Goal: Information Seeking & Learning: Find specific fact

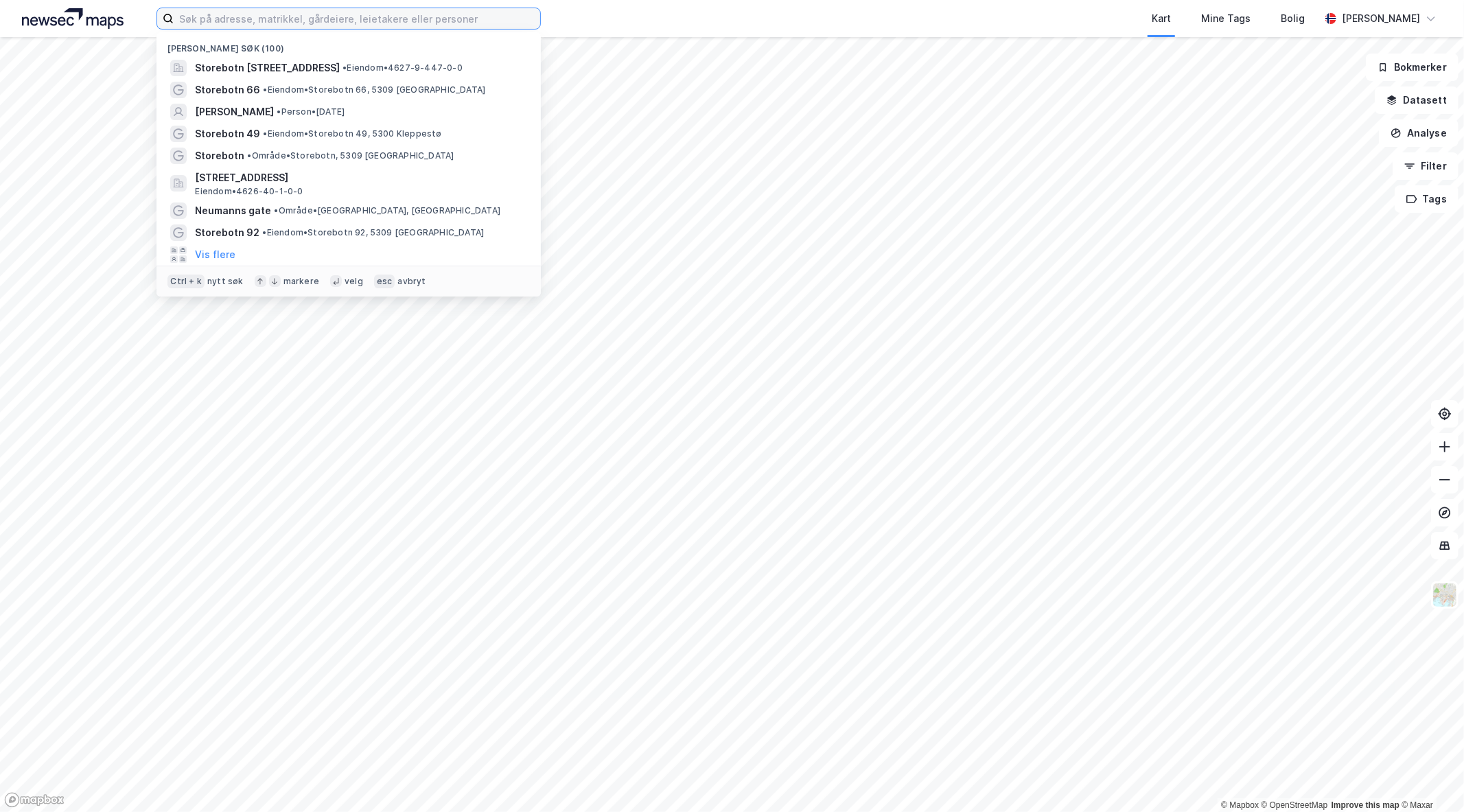
click at [260, 23] on input at bounding box center [356, 19] width 367 height 21
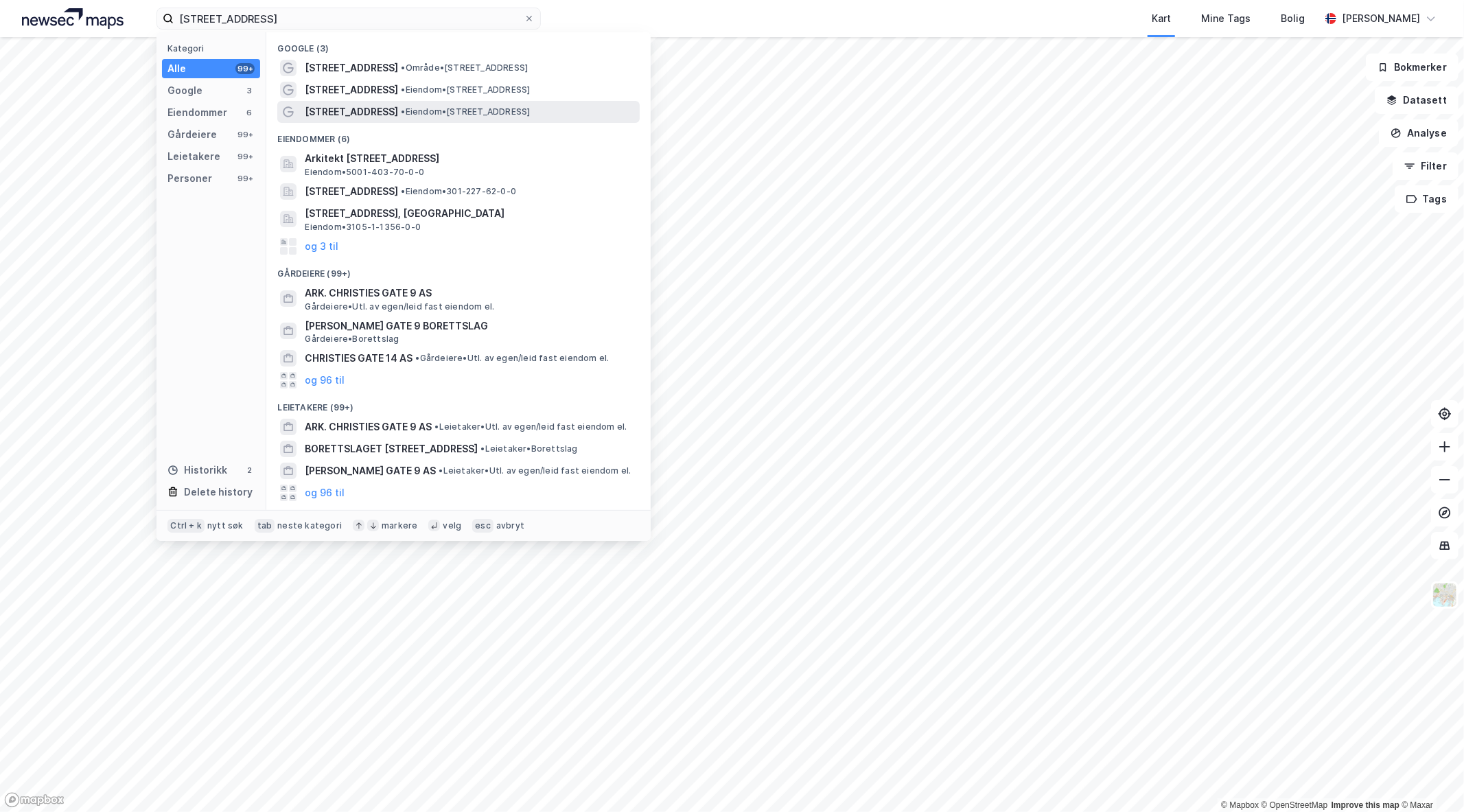
click at [370, 115] on span "[STREET_ADDRESS]" at bounding box center [350, 111] width 93 height 16
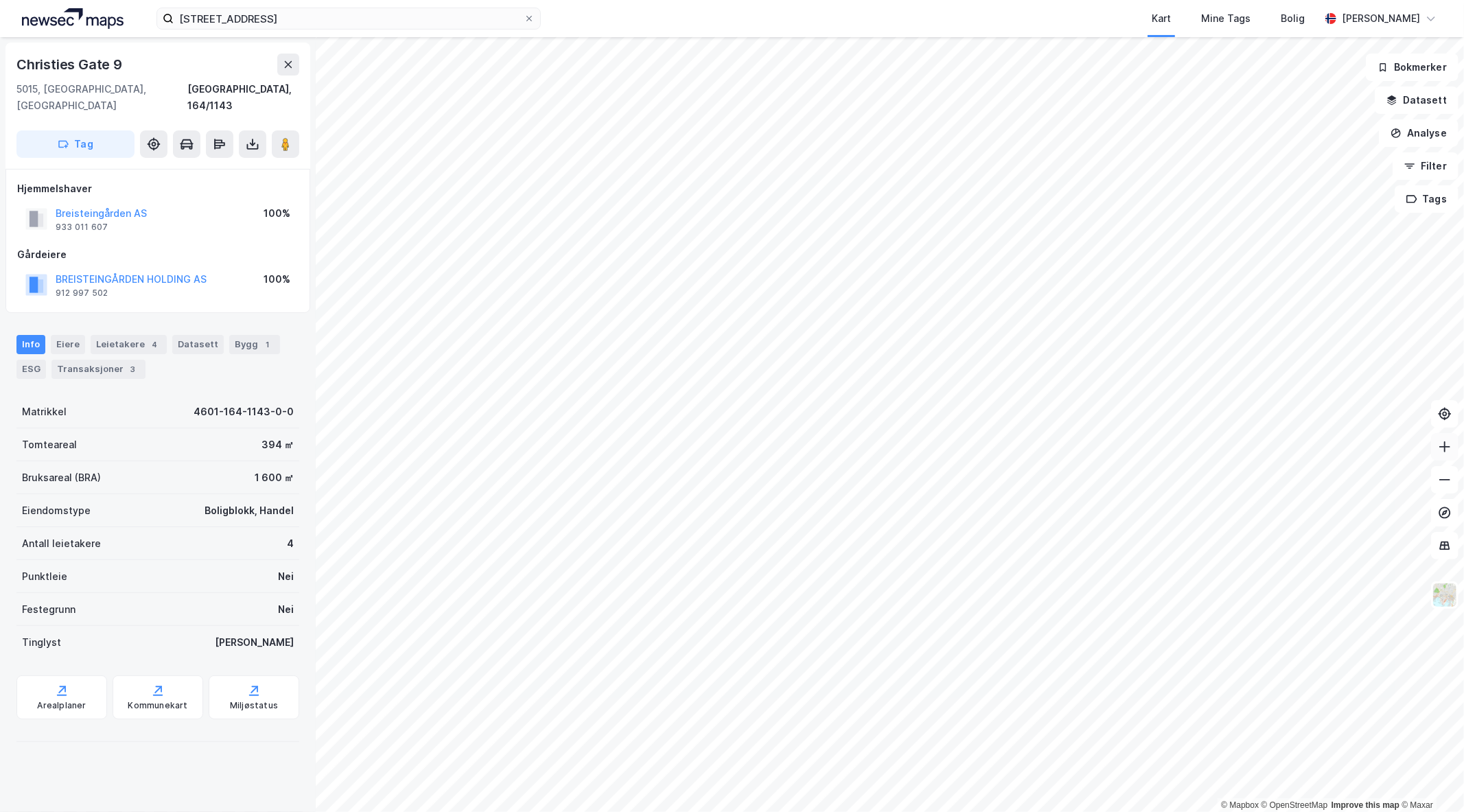
click at [1442, 455] on button at bounding box center [1445, 446] width 28 height 28
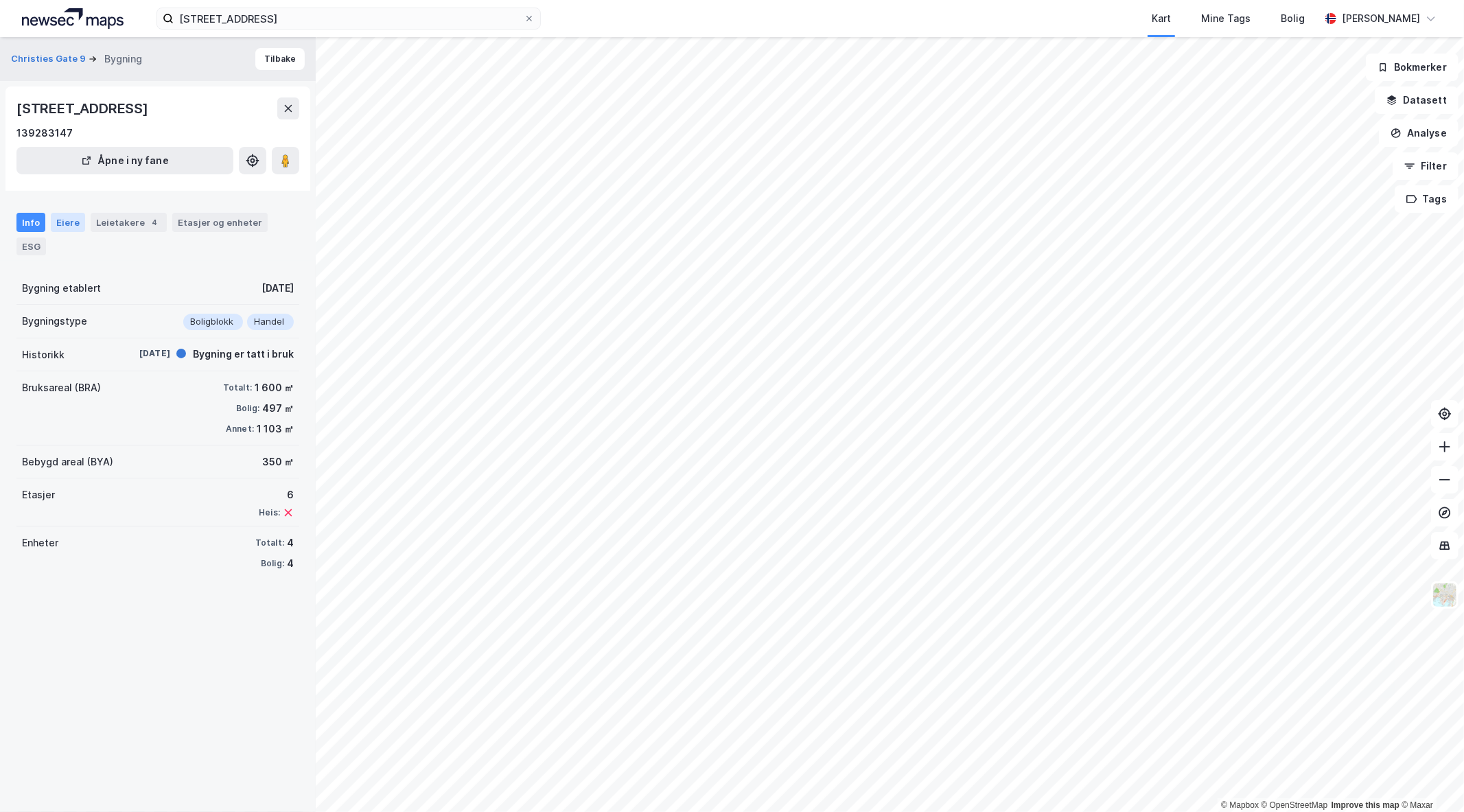
click at [51, 219] on div "Eiere" at bounding box center [68, 222] width 34 height 19
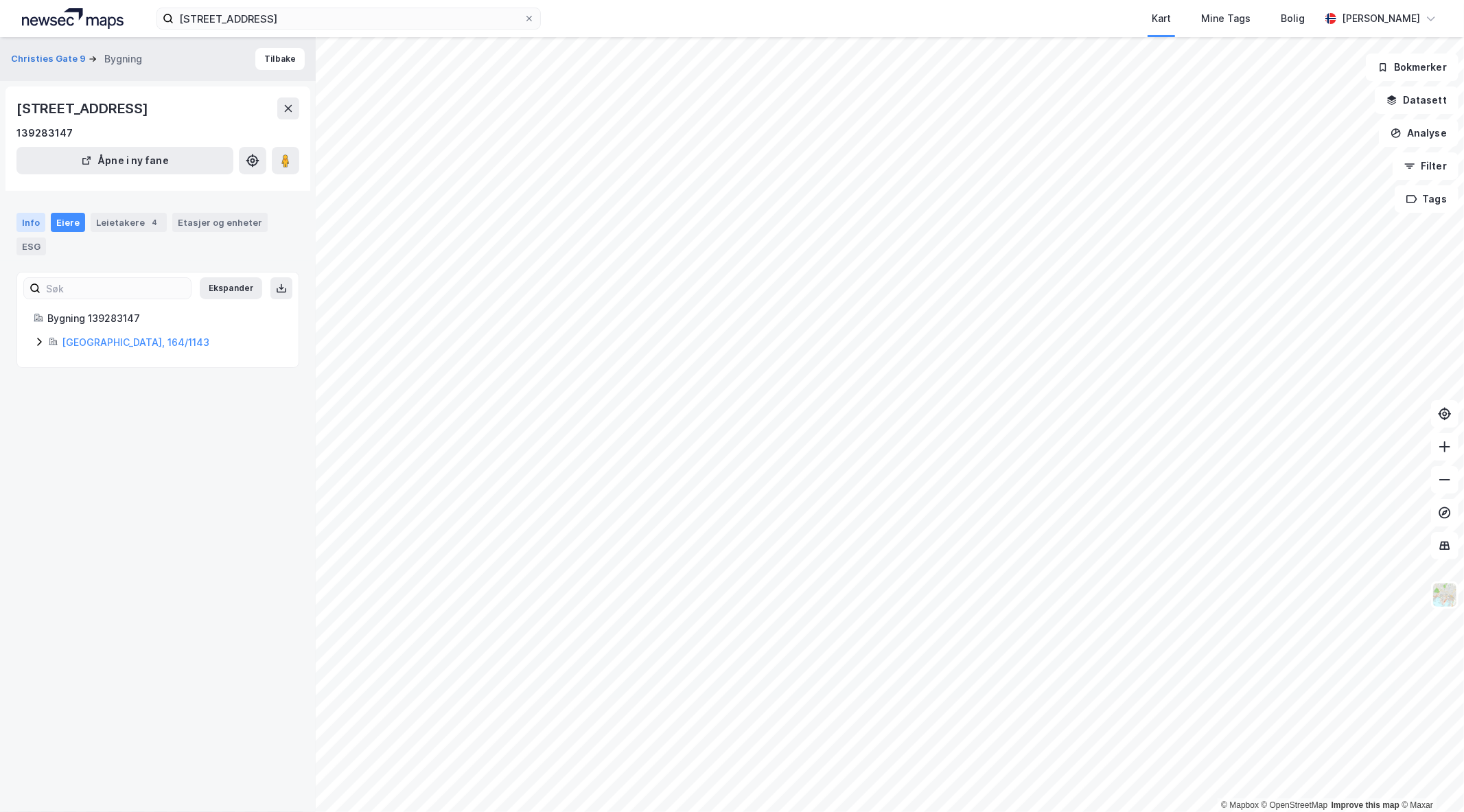
click at [26, 223] on div "Info" at bounding box center [31, 222] width 29 height 19
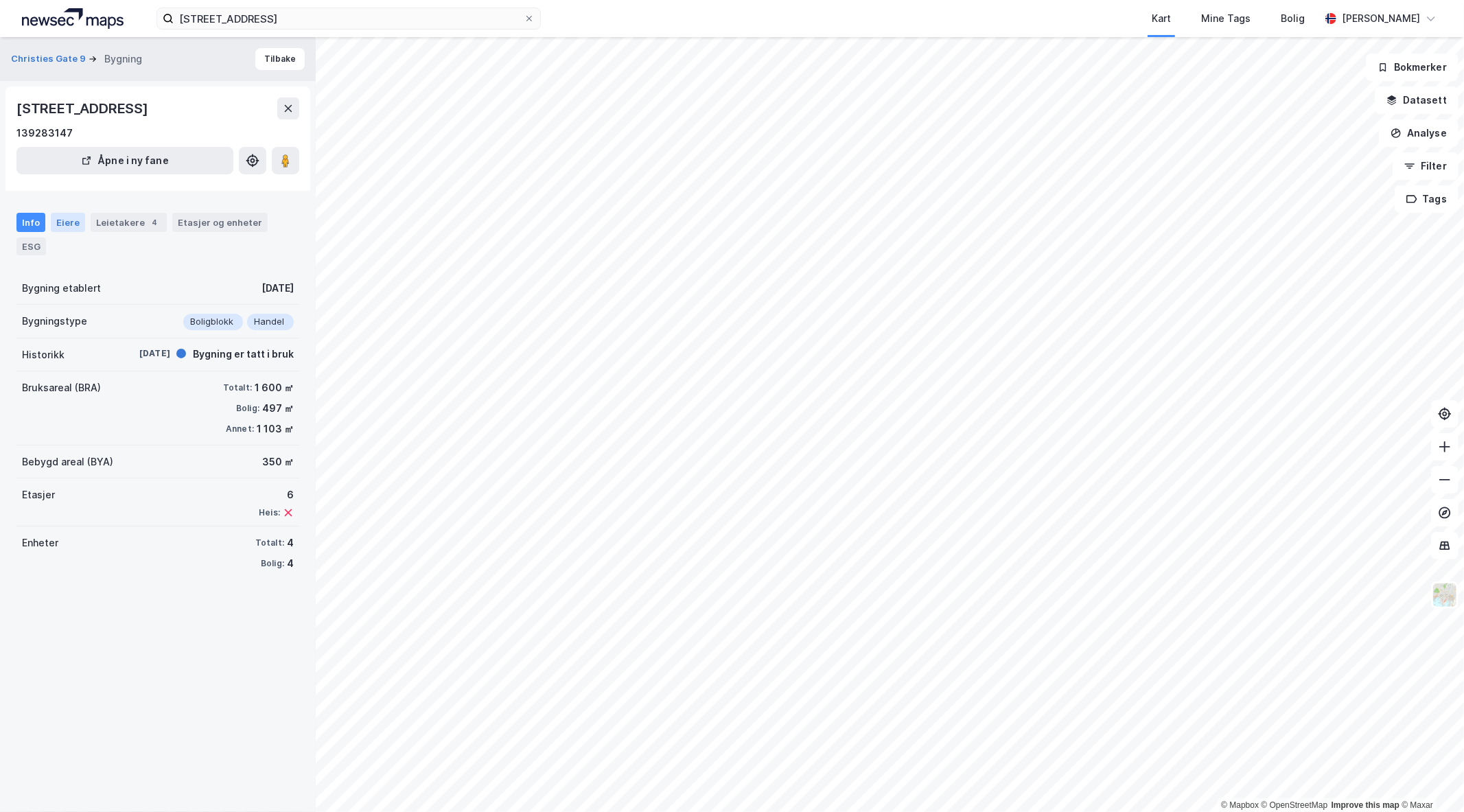
click at [65, 213] on div "Eiere" at bounding box center [68, 222] width 34 height 19
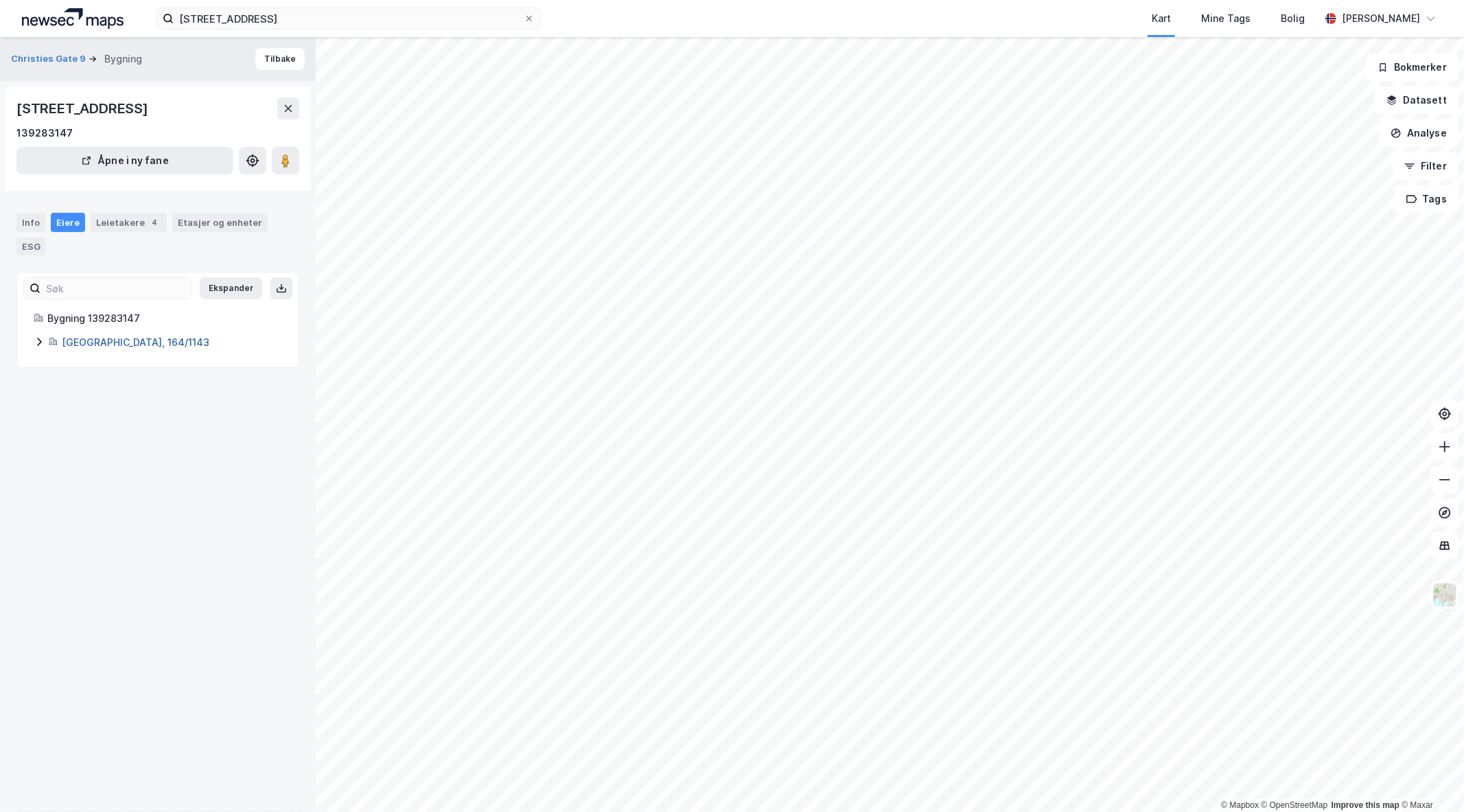
click at [100, 341] on link "[GEOGRAPHIC_DATA], 164/1143" at bounding box center [136, 342] width 147 height 11
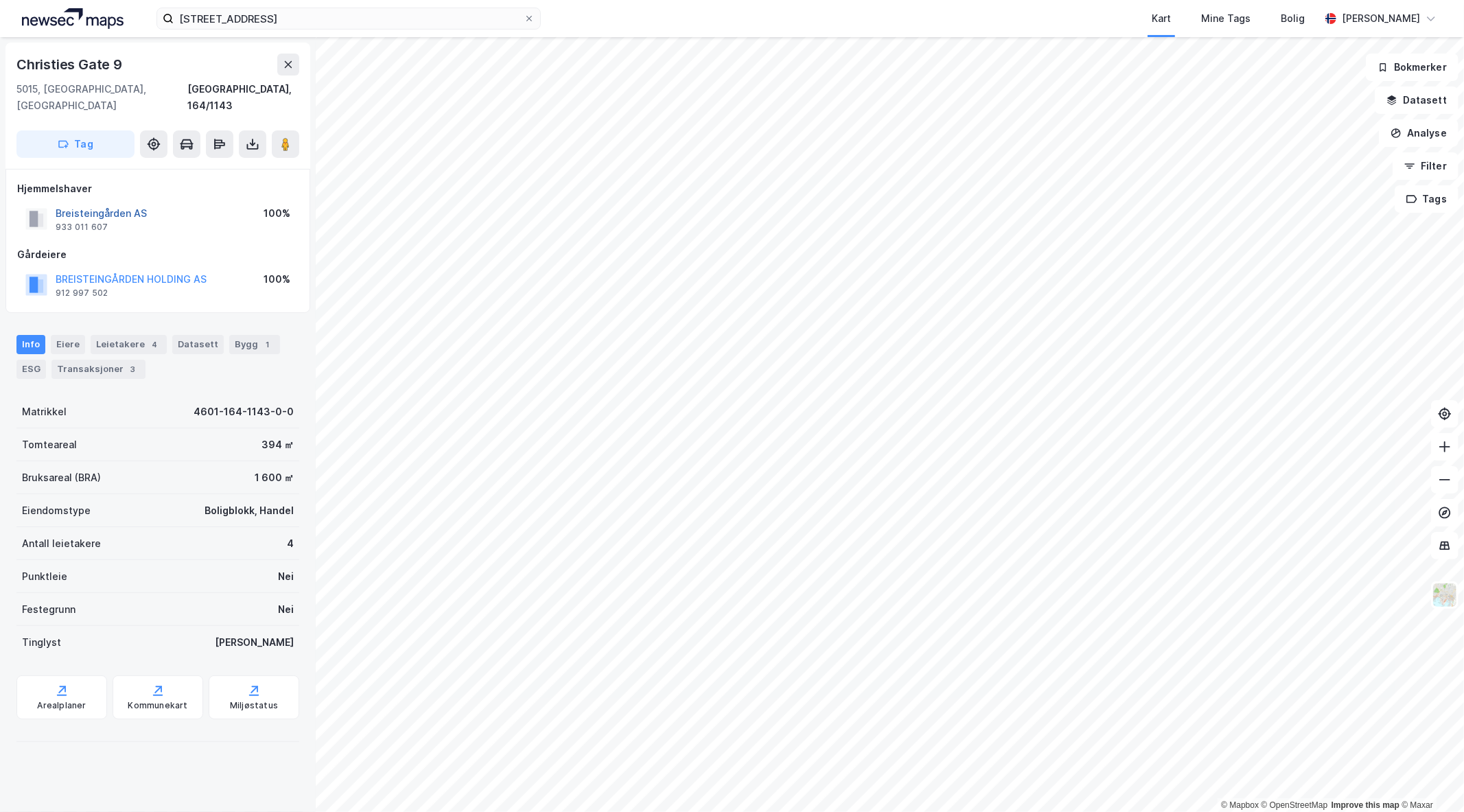
click at [0, 0] on button "Breisteingården AS" at bounding box center [0, 0] width 0 height 0
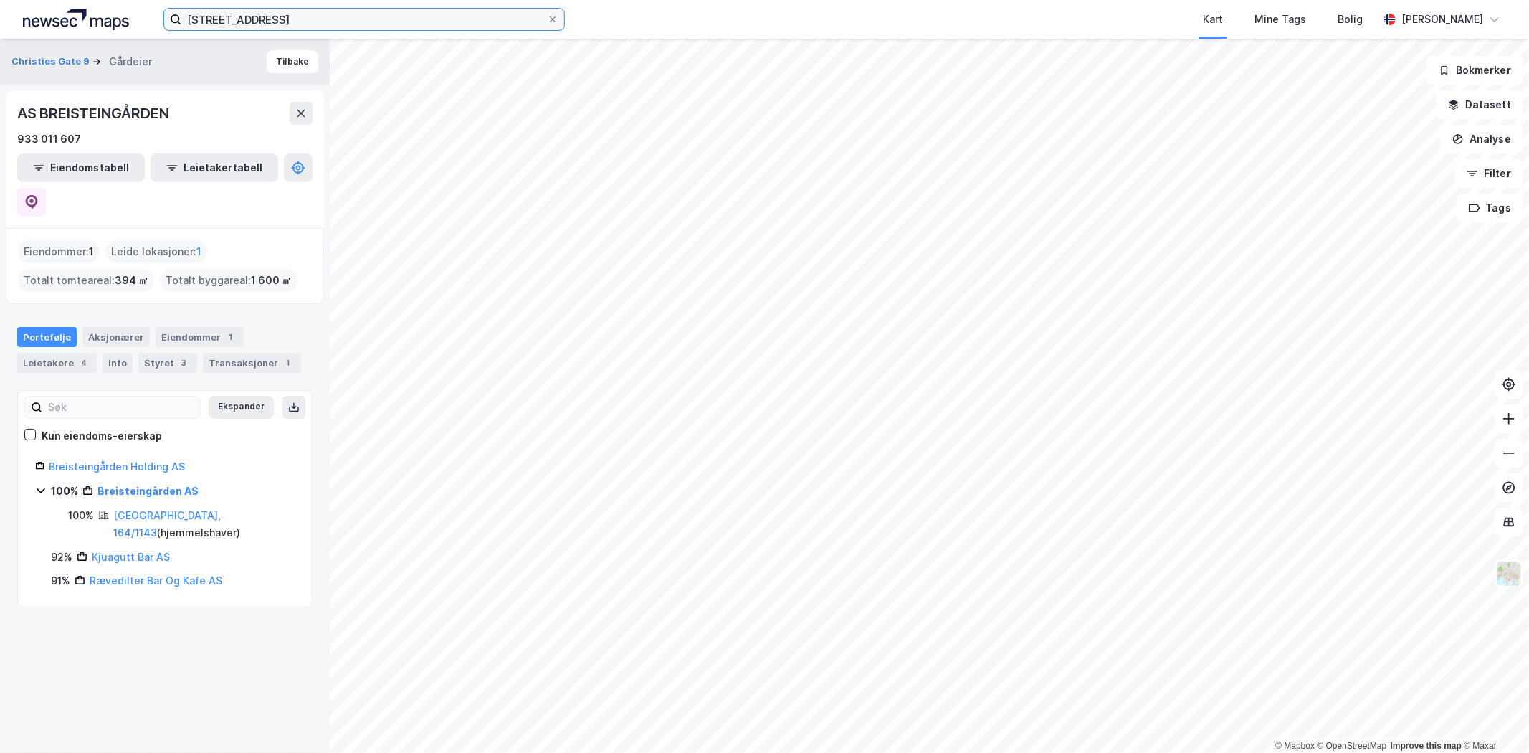
click at [222, 19] on input "[STREET_ADDRESS]" at bounding box center [364, 20] width 366 height 22
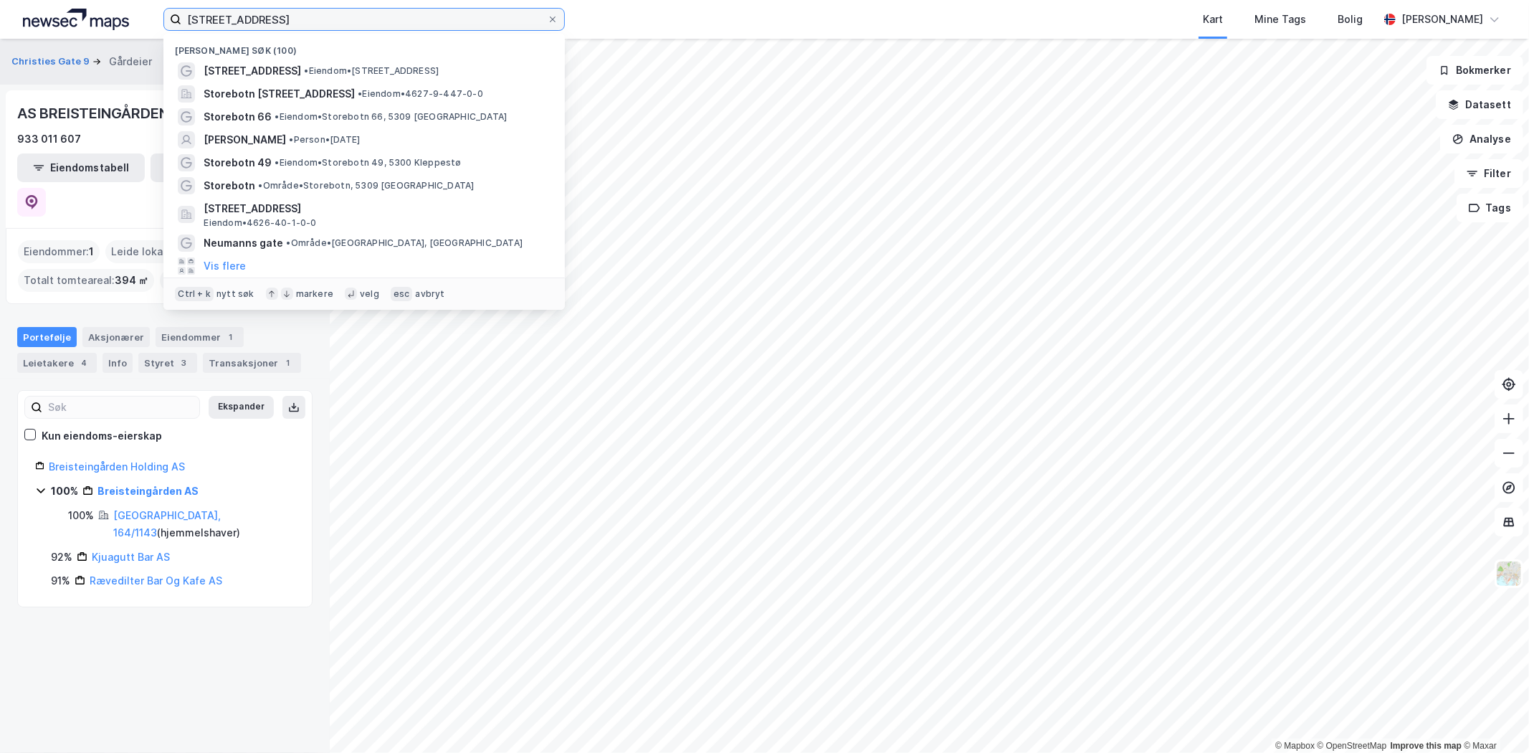
click at [222, 19] on input "[STREET_ADDRESS]" at bounding box center [364, 20] width 366 height 22
click at [222, 20] on input "[STREET_ADDRESS]" at bounding box center [364, 20] width 366 height 22
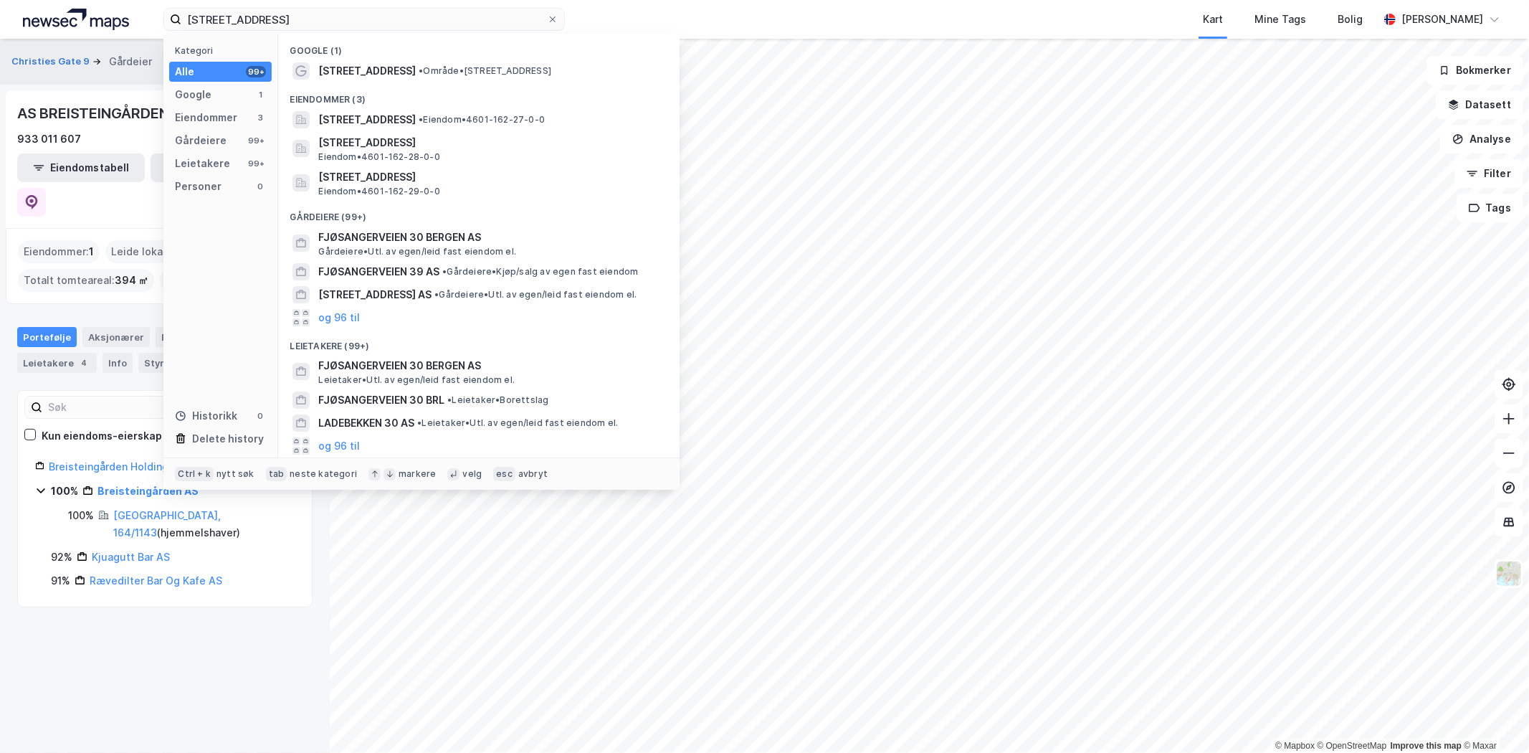
click at [437, 68] on span "• Område • [STREET_ADDRESS]" at bounding box center [485, 70] width 133 height 11
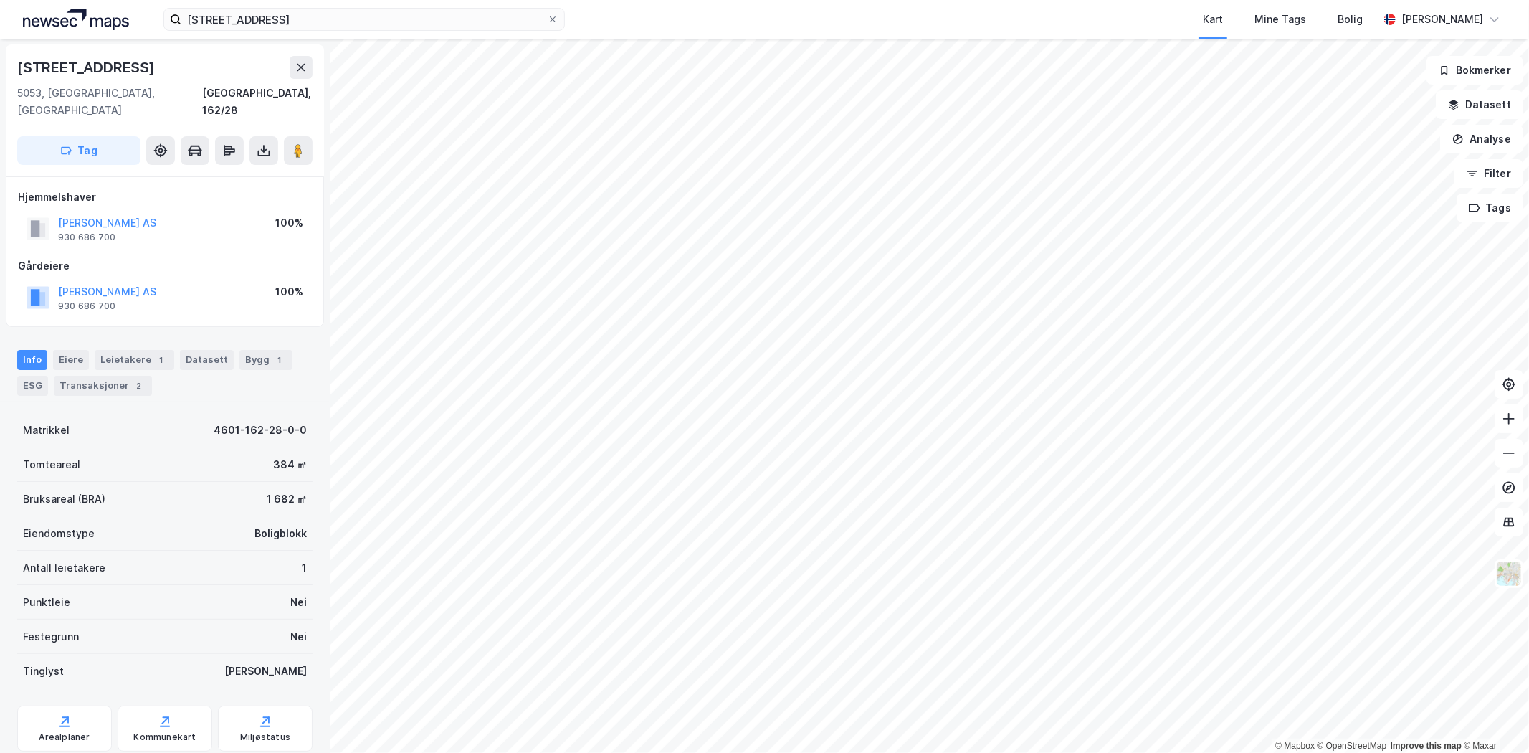
click at [120, 376] on div "Transaksjoner 2" at bounding box center [103, 386] width 98 height 20
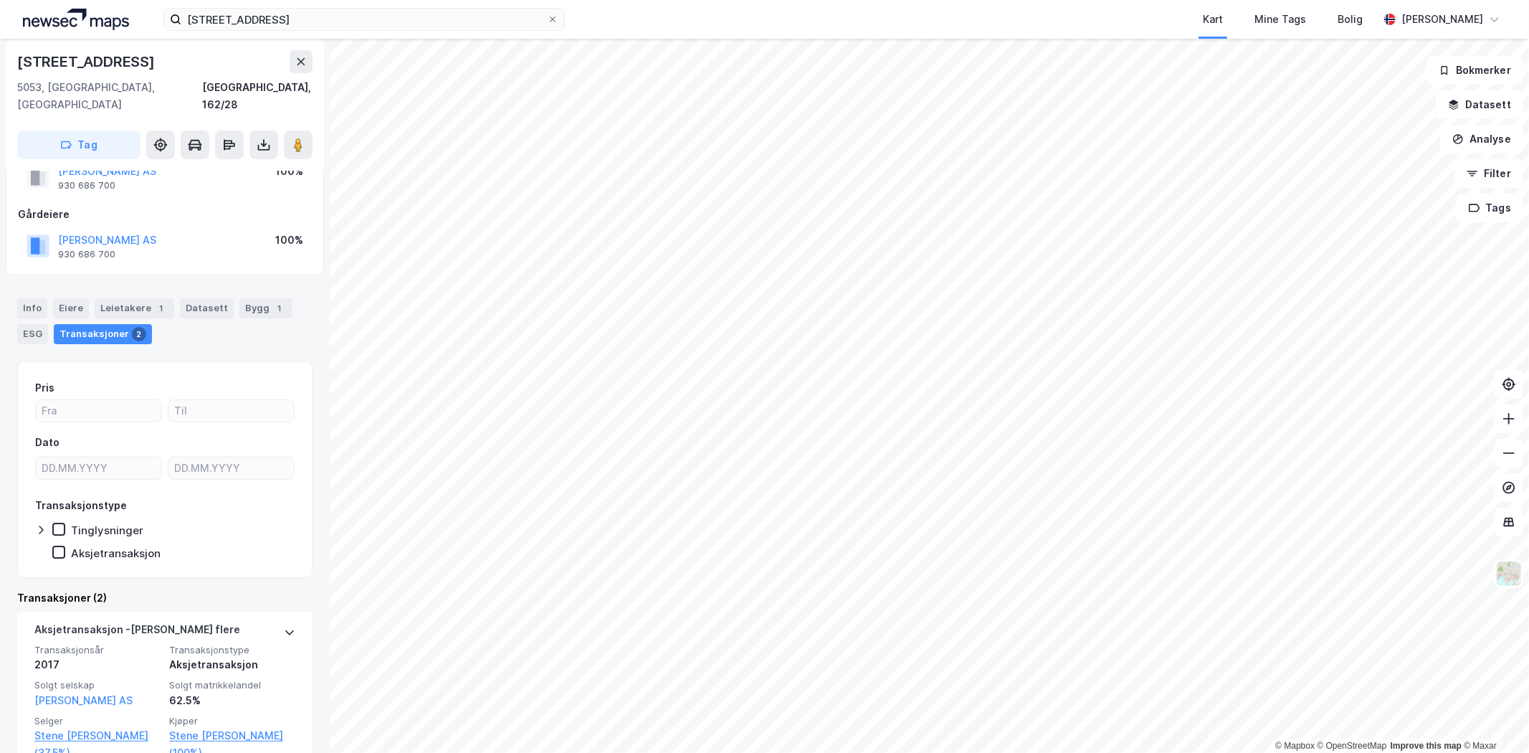
scroll to position [80, 0]
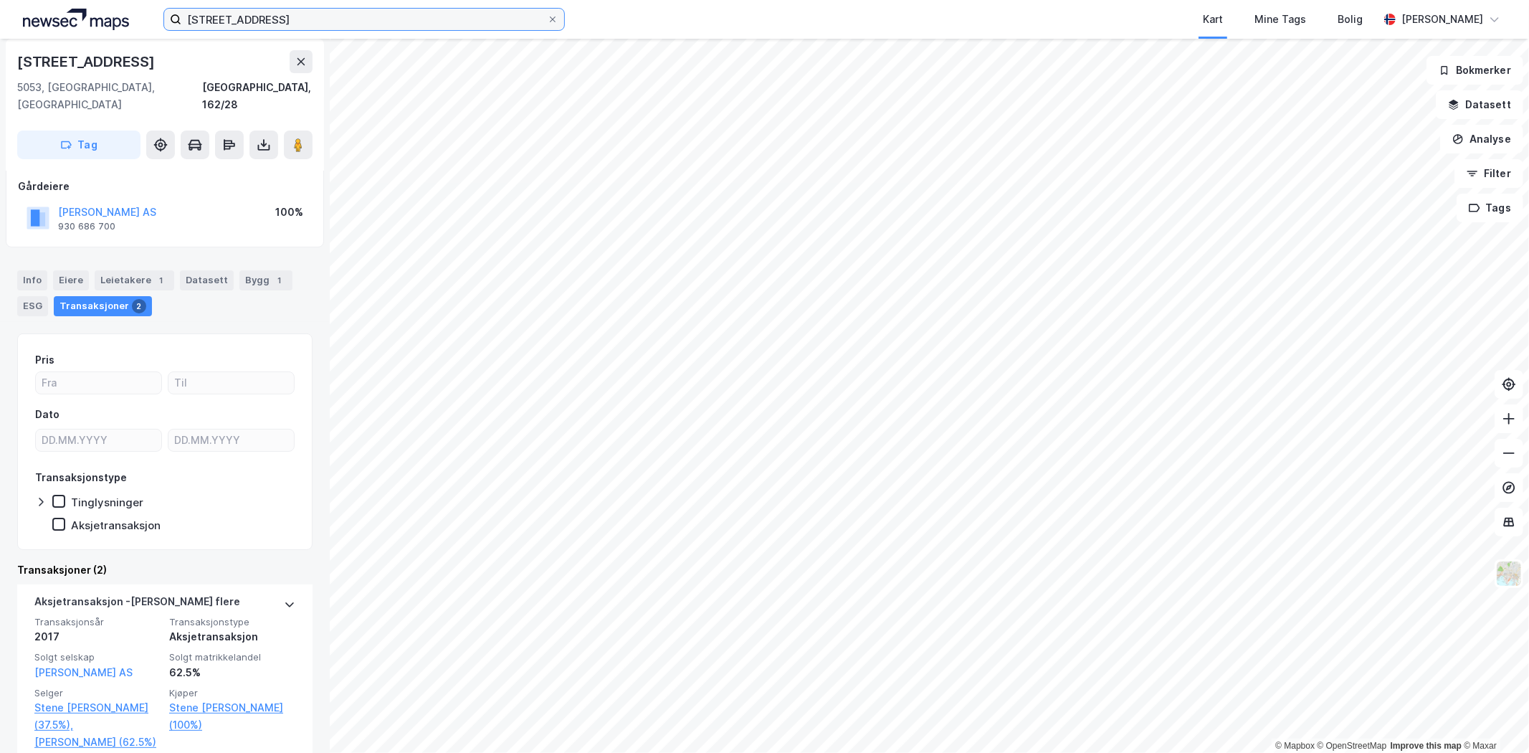
click at [215, 24] on input "[STREET_ADDRESS]" at bounding box center [364, 20] width 366 height 22
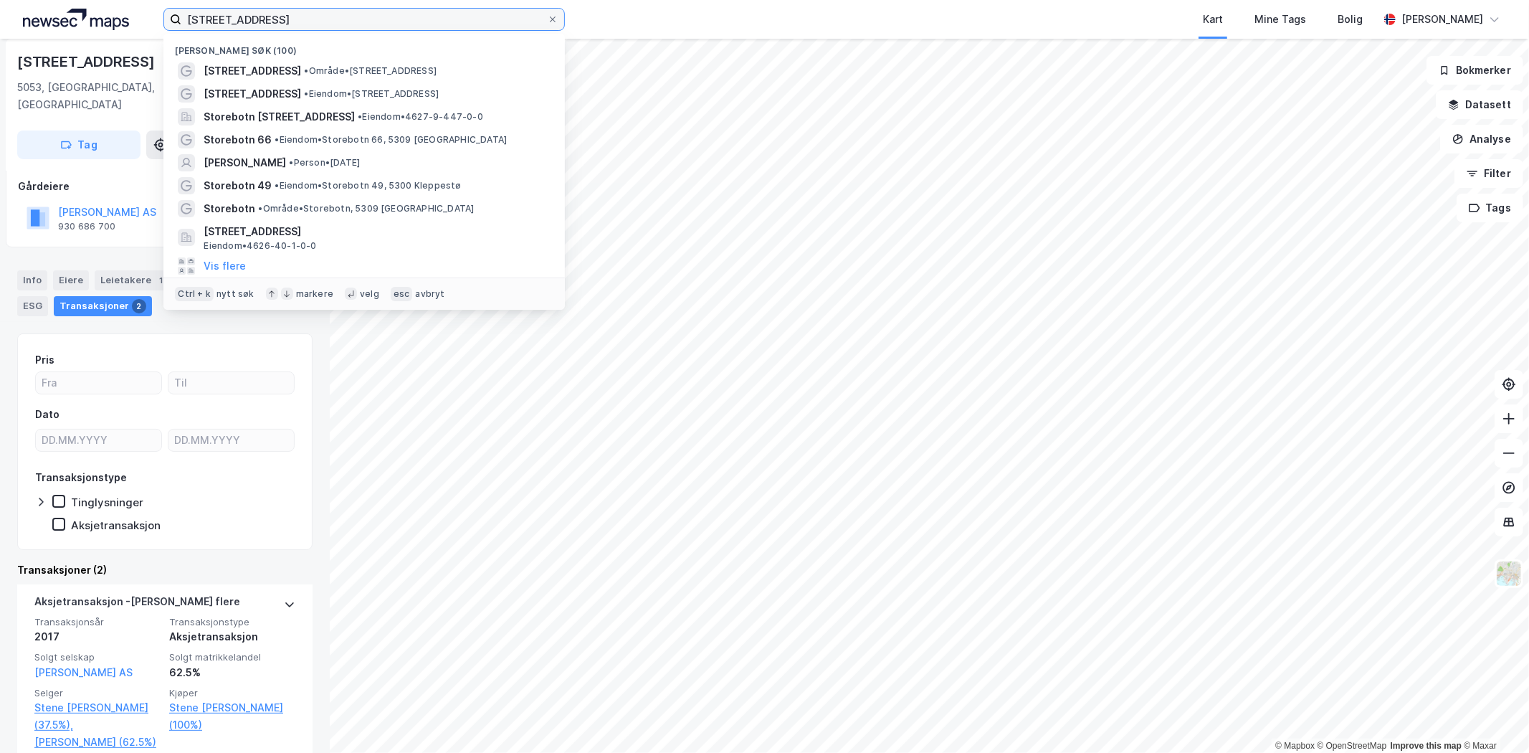
click at [215, 24] on input "[STREET_ADDRESS]" at bounding box center [364, 20] width 366 height 22
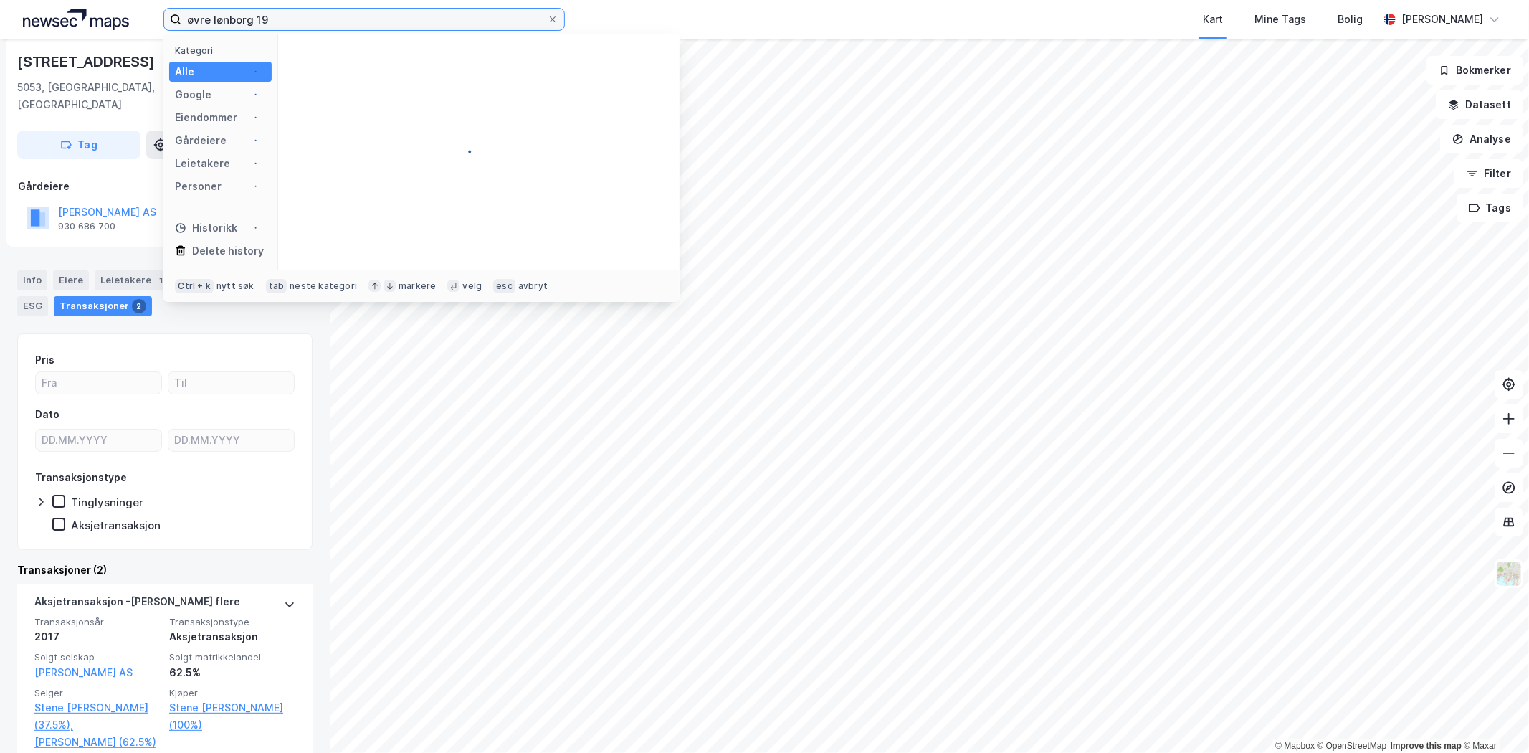
type input "øvre lønborg 19"
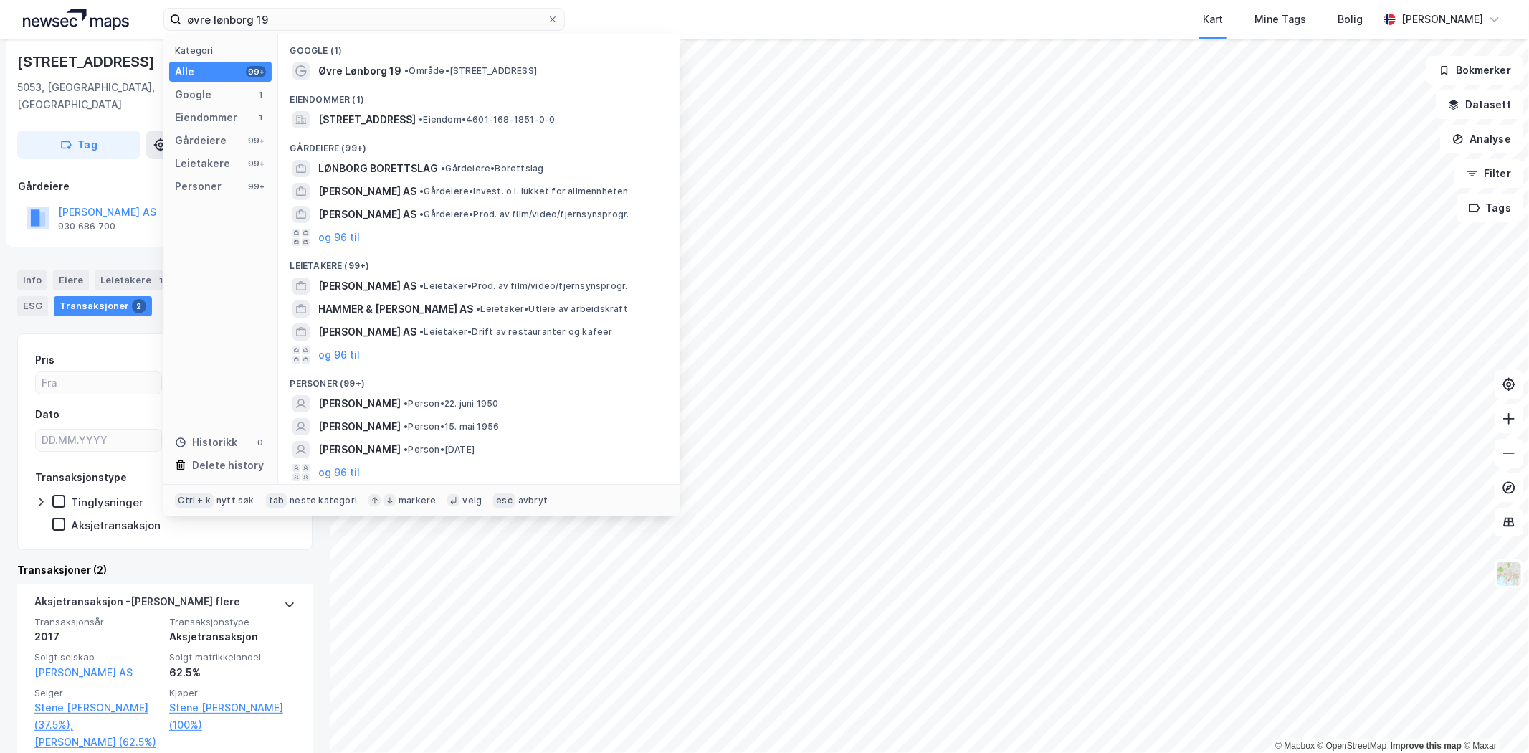
click at [404, 70] on span "•" at bounding box center [406, 70] width 4 height 11
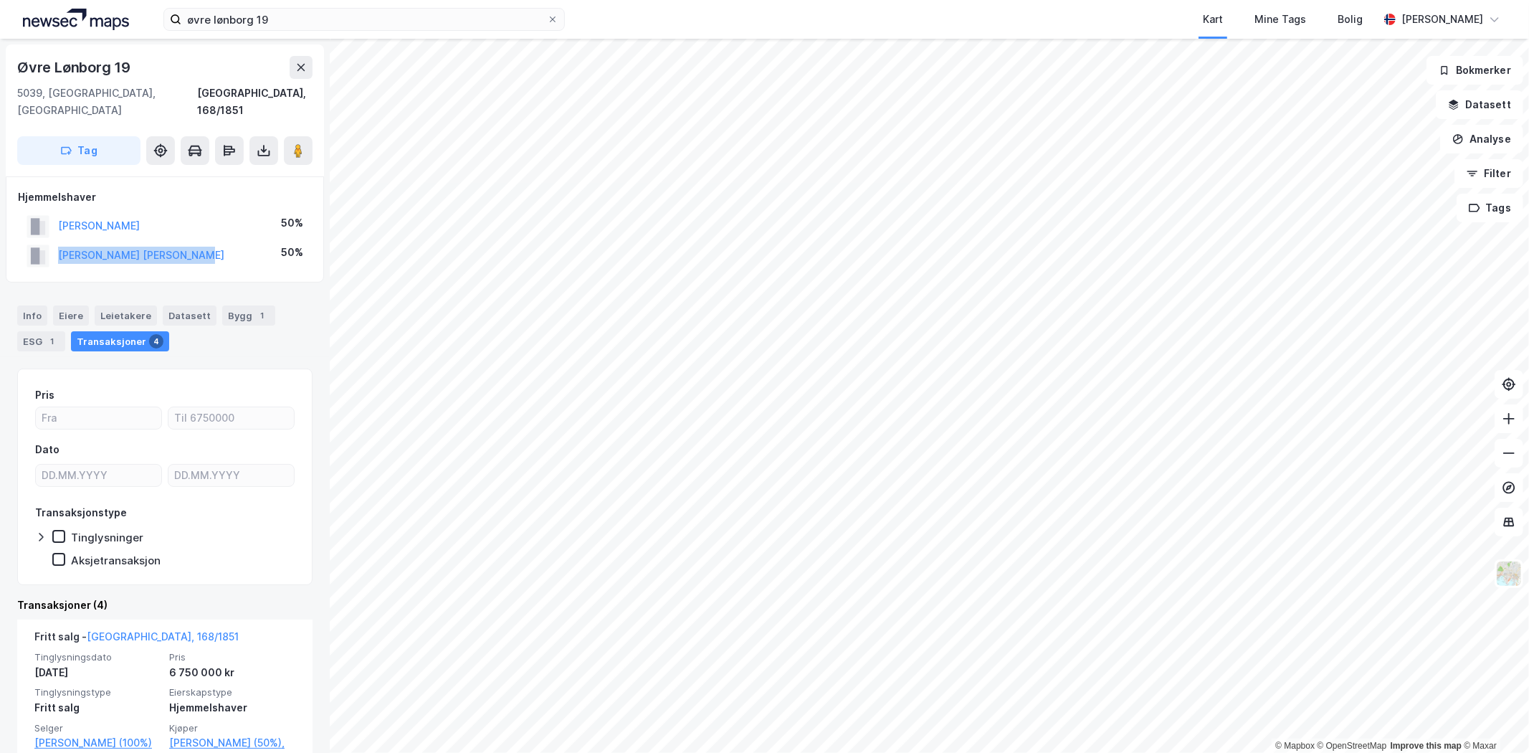
drag, startPoint x: 234, startPoint y: 237, endPoint x: 59, endPoint y: 244, distance: 175.1
click at [59, 244] on div "[PERSON_NAME] 50%" at bounding box center [165, 255] width 294 height 29
copy button "[PERSON_NAME] [PERSON_NAME]"
